Goal: Task Accomplishment & Management: Manage account settings

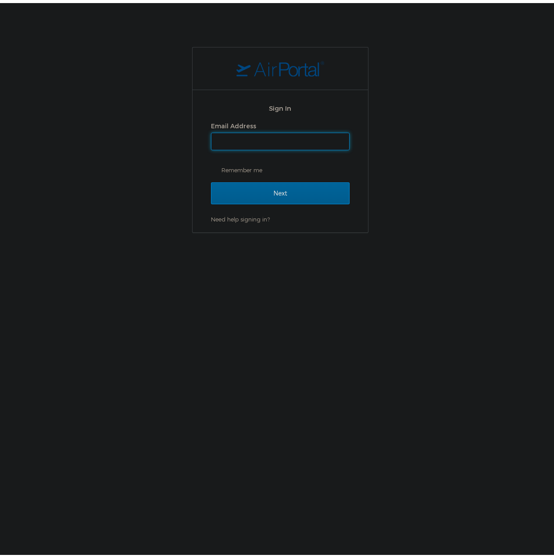
click at [253, 135] on input "Email Address" at bounding box center [281, 138] width 138 height 17
type input "shiva.tanwer@goosehead.com"
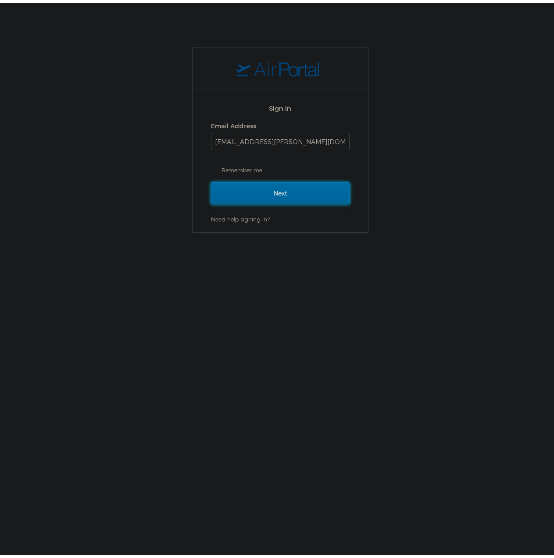
click at [277, 191] on input "Next" at bounding box center [280, 190] width 139 height 22
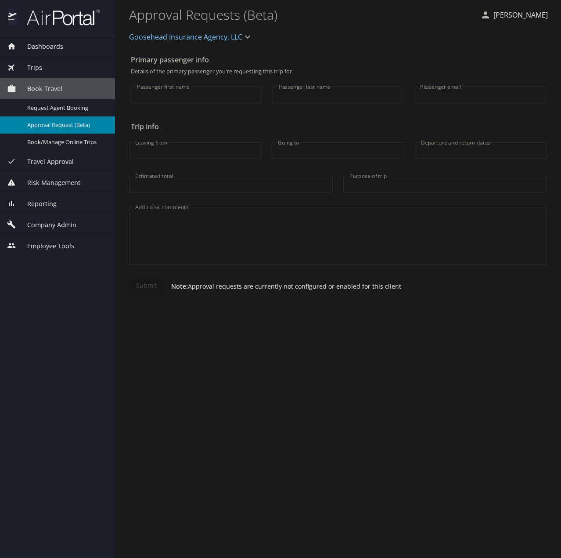
click at [68, 227] on span "Company Admin" at bounding box center [46, 225] width 60 height 10
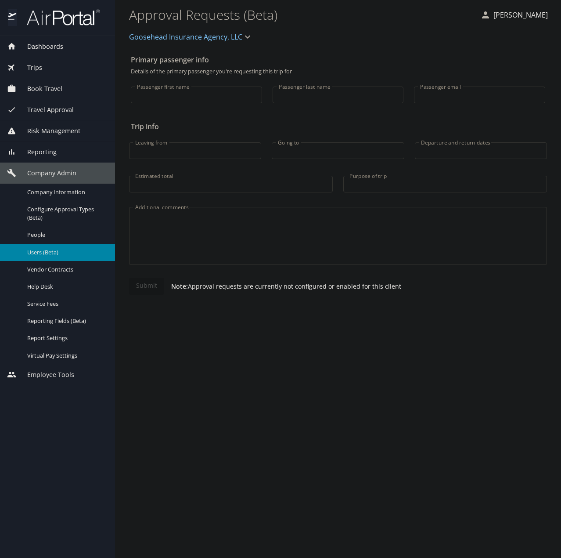
click at [51, 250] on span "Users (Beta)" at bounding box center [65, 252] width 77 height 8
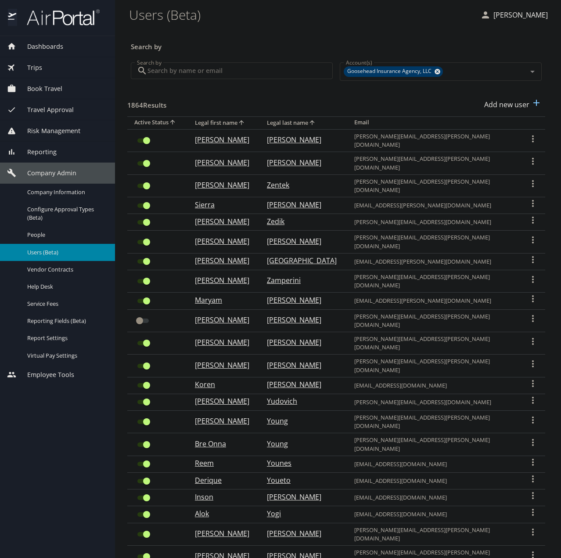
click at [173, 72] on input "Search by" at bounding box center [240, 70] width 185 height 17
paste input "correy.krickeberg@goosehead.com"
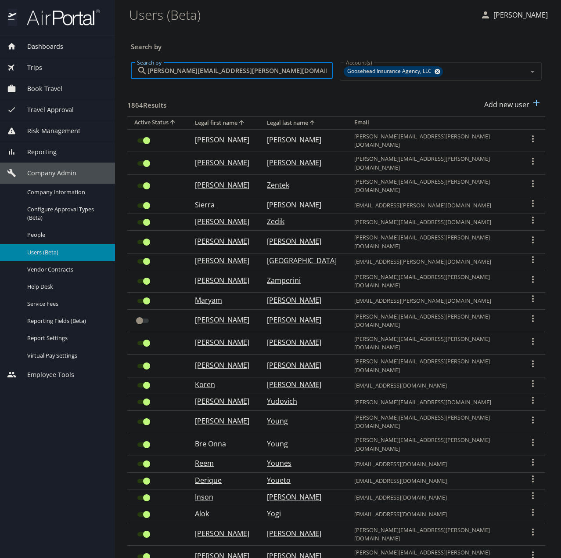
type input "correy.krickeberg@goosehead.com"
